Goal: Task Accomplishment & Management: Book appointment/travel/reservation

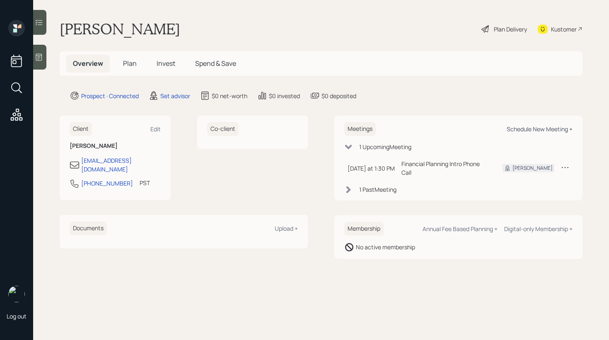
click at [538, 130] on div "Schedule New Meeting +" at bounding box center [540, 129] width 66 height 8
select select "round-[PERSON_NAME]"
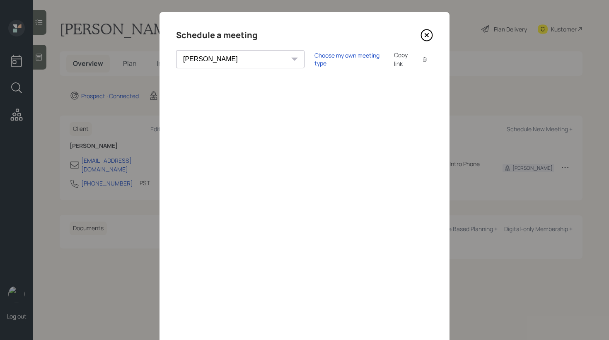
scroll to position [9, 0]
click at [315, 58] on div "Choose my own meeting type" at bounding box center [350, 59] width 70 height 16
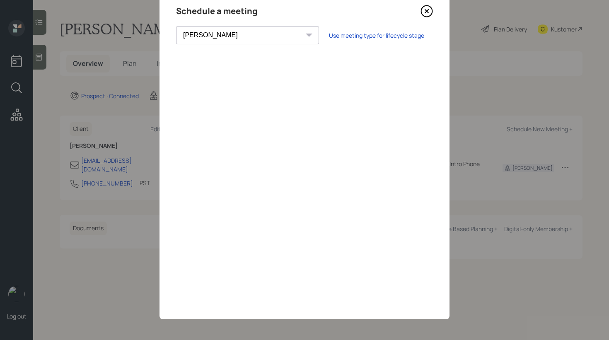
click at [429, 10] on icon at bounding box center [426, 11] width 3 height 3
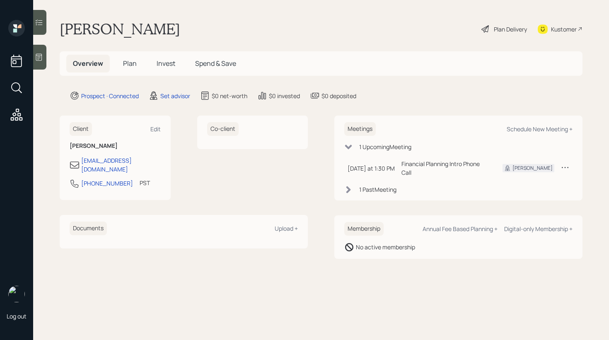
click at [34, 65] on div at bounding box center [39, 57] width 13 height 25
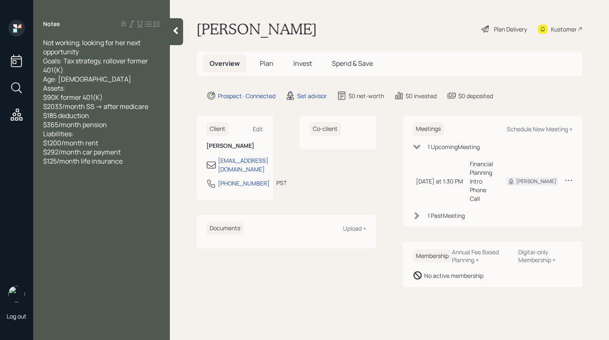
click at [180, 25] on div at bounding box center [176, 31] width 13 height 27
